Goal: Use online tool/utility: Utilize a website feature to perform a specific function

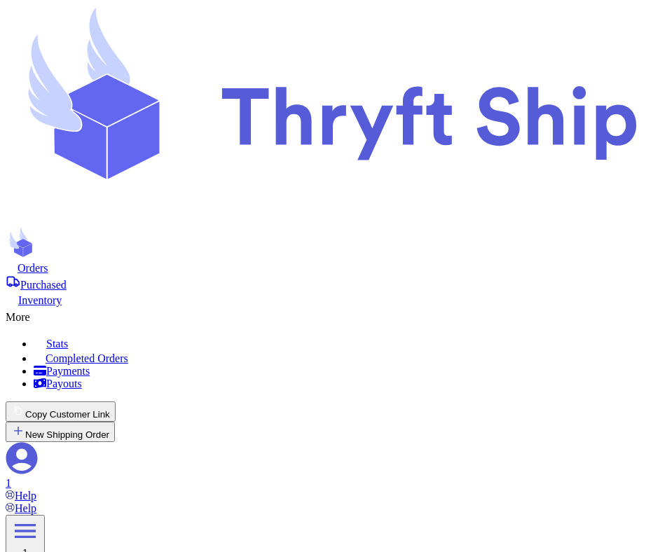
scroll to position [1755, 0]
paste input "84116"
type input "84116"
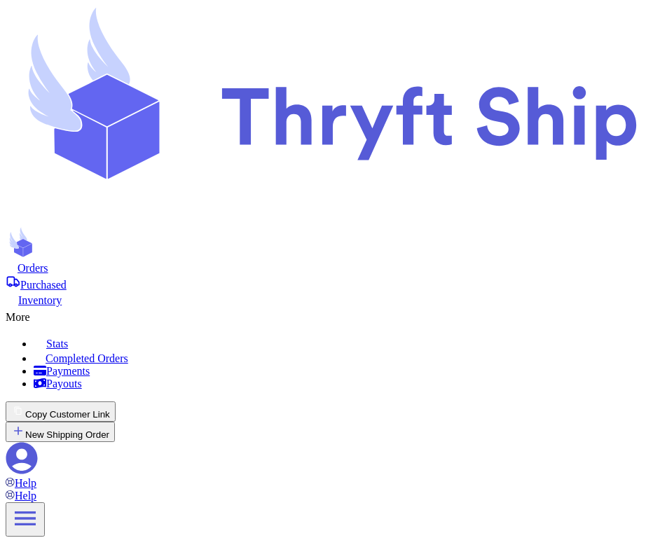
paste input "85223"
type input "85223"
type input "1"
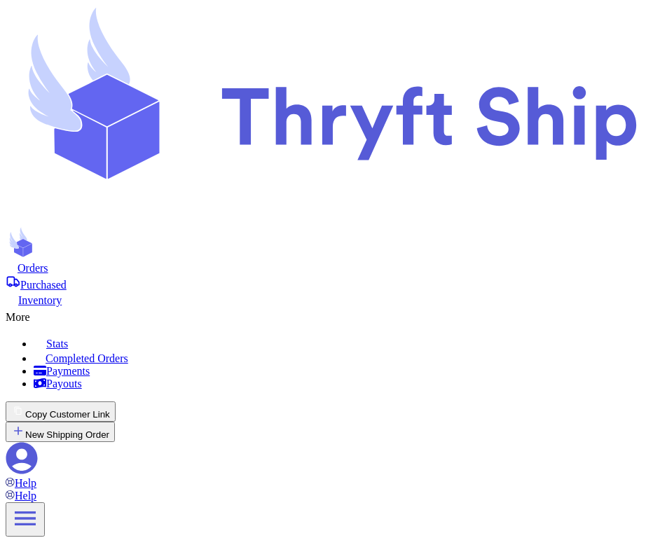
type input "1"
type input "2"
type input "3"
